Goal: Find specific page/section

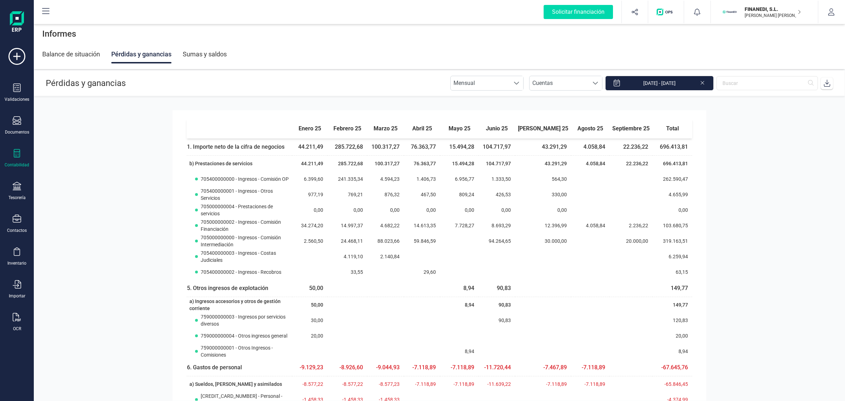
scroll to position [132, 0]
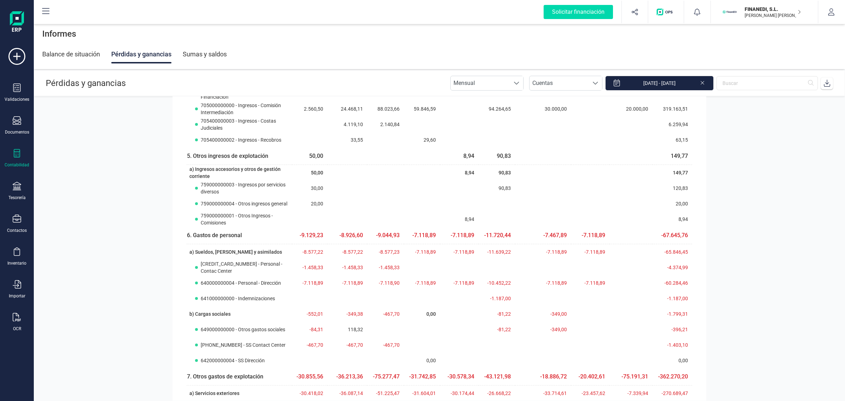
click at [747, 16] on p "[PERSON_NAME] [PERSON_NAME]" at bounding box center [773, 16] width 56 height 6
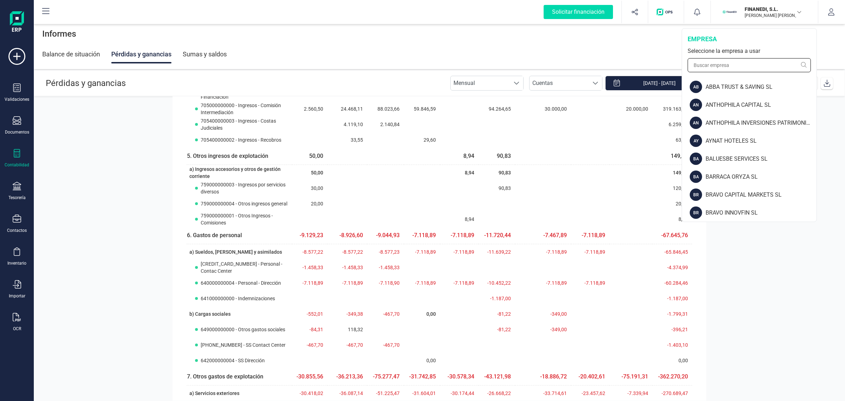
click at [736, 65] on input "text" at bounding box center [749, 65] width 123 height 14
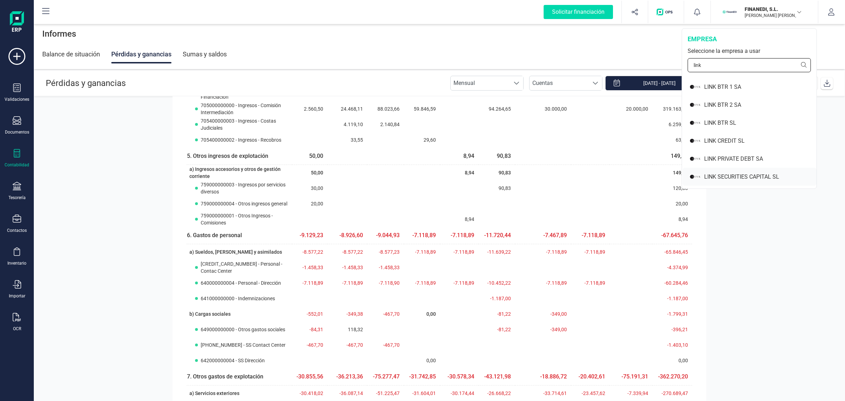
type input "link"
click at [744, 183] on div "LINK SECURITIES CAPITAL SL" at bounding box center [750, 177] width 134 height 18
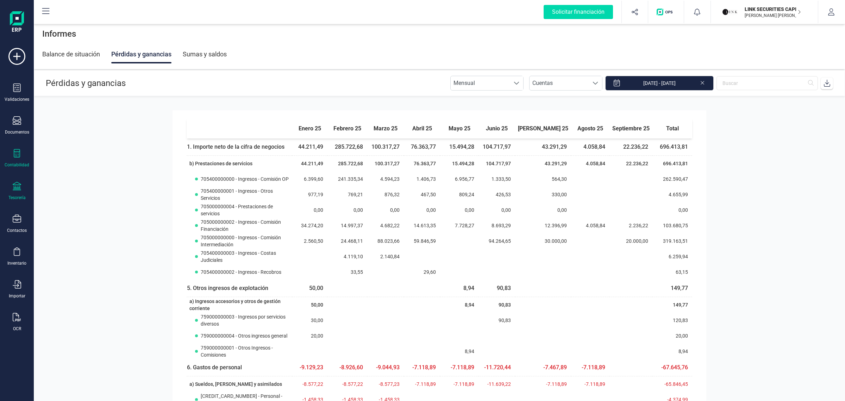
click at [15, 188] on icon at bounding box center [17, 186] width 8 height 8
click at [62, 113] on div "Cuentas bancarias" at bounding box center [87, 120] width 93 height 14
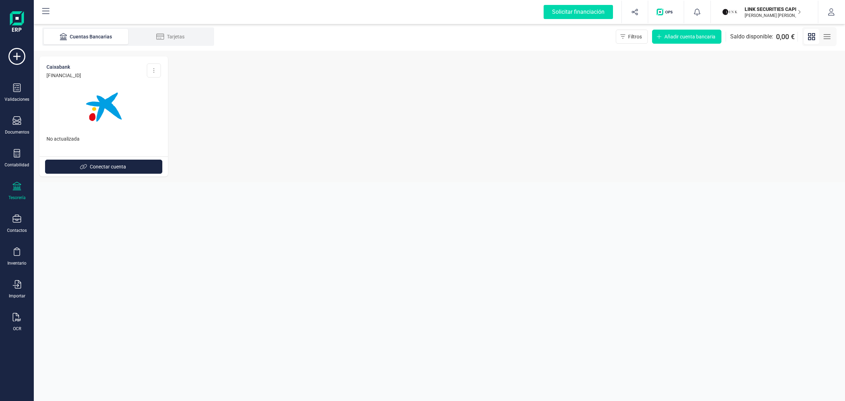
click at [297, 371] on section "Cuentas Bancarias Tarjetas Filtros Añadir cuenta bancaria Saldo disponible: 0,0…" at bounding box center [440, 212] width 812 height 378
click at [293, 370] on section "Cuentas Bancarias Tarjetas Filtros Añadir cuenta bancaria Saldo disponible: 0,0…" at bounding box center [440, 212] width 812 height 378
